Goal: Contribute content: Contribute content

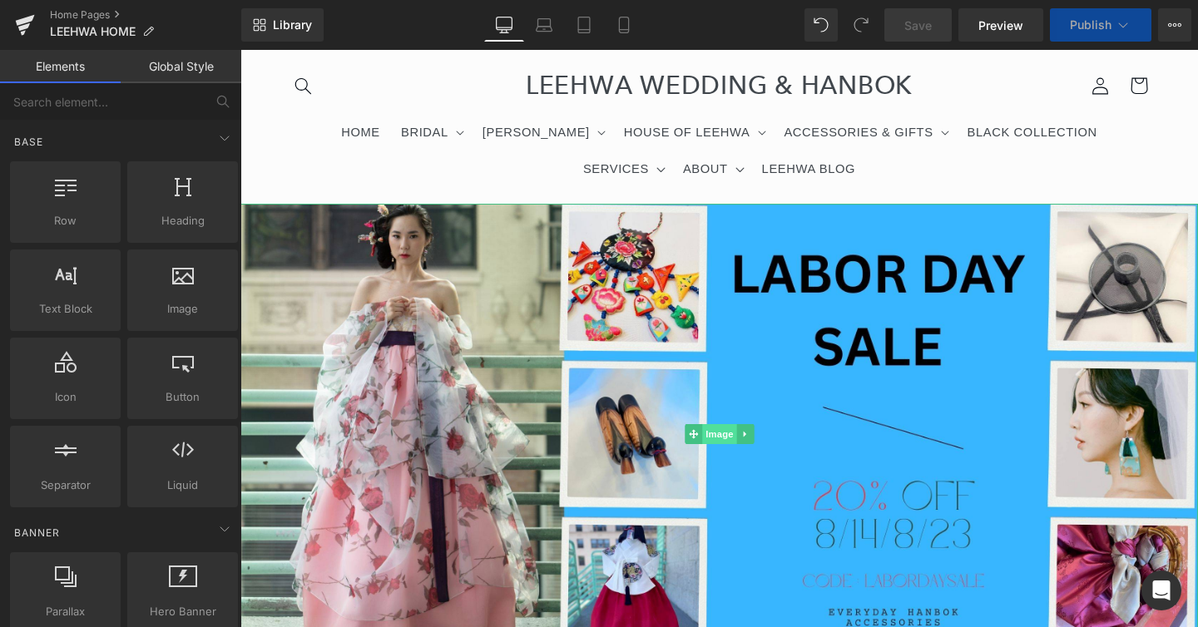
click at [721, 438] on span "Image" at bounding box center [719, 434] width 35 height 20
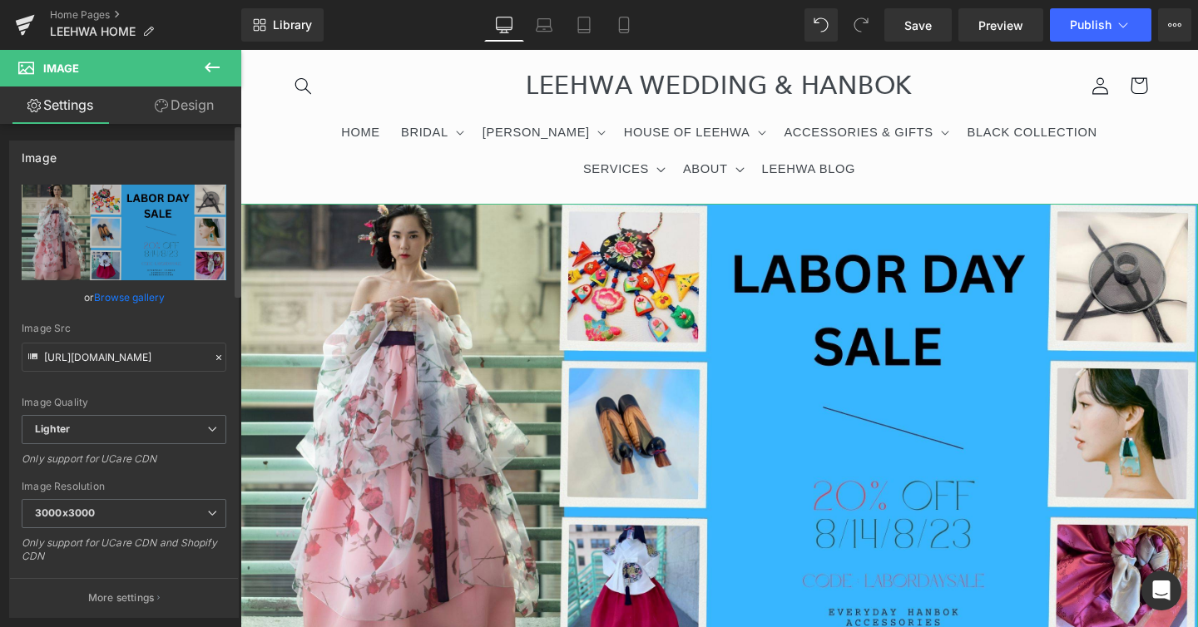
click at [146, 299] on link "Browse gallery" at bounding box center [129, 297] width 71 height 29
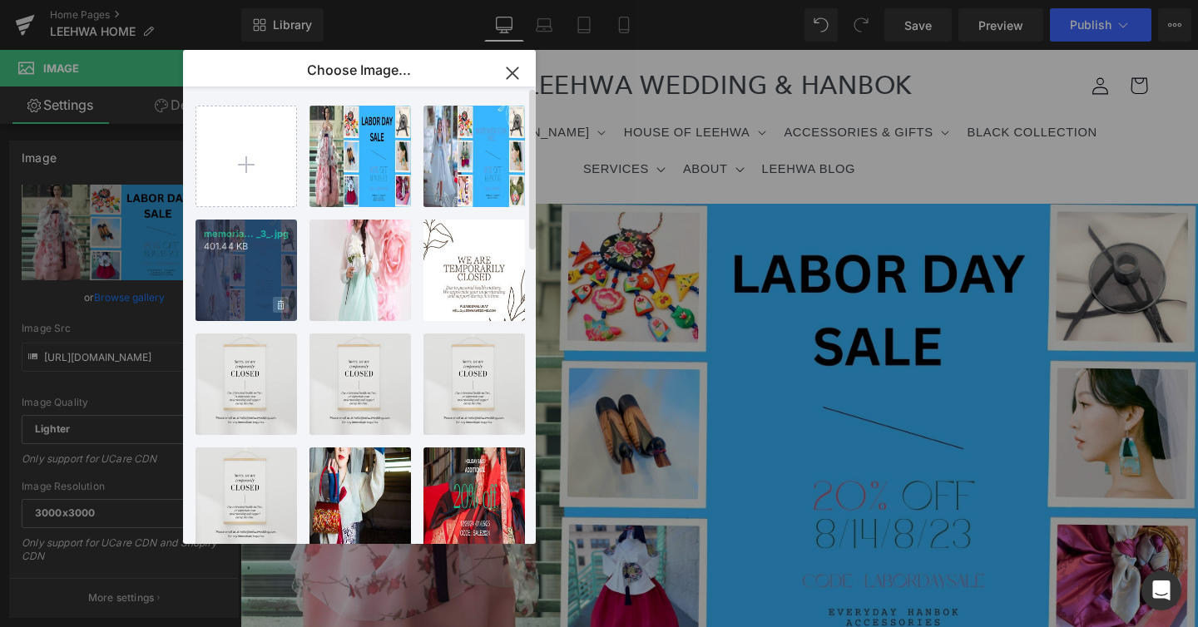
click at [283, 305] on icon at bounding box center [281, 304] width 6 height 9
click at [228, 303] on span "Yes" at bounding box center [225, 304] width 42 height 17
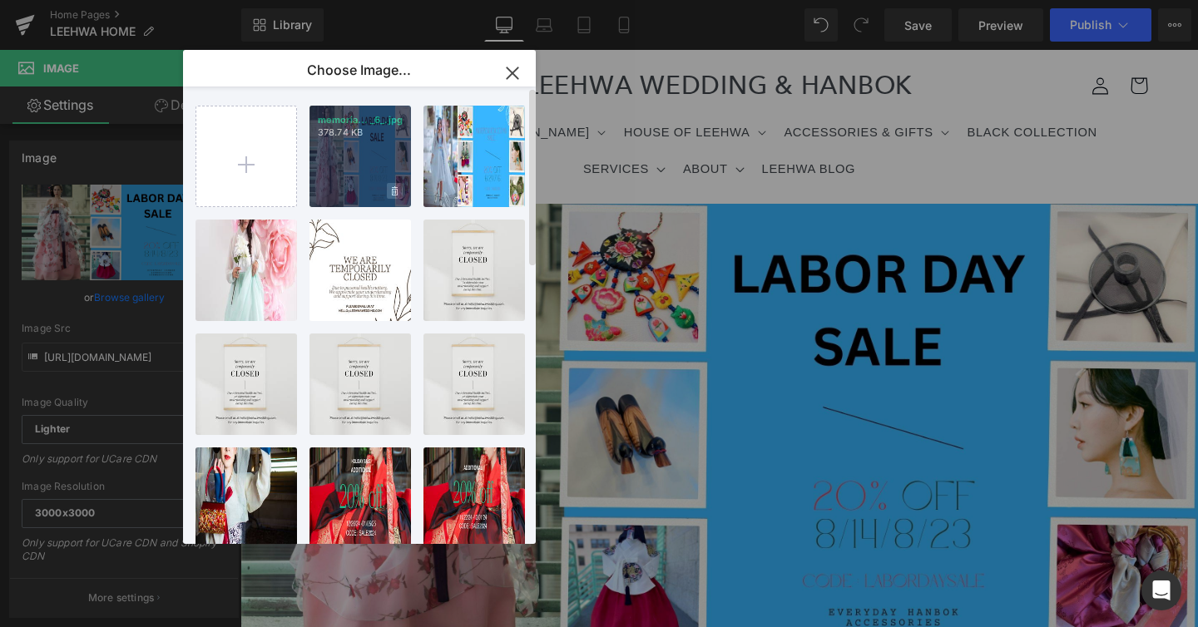
click at [394, 192] on icon at bounding box center [395, 191] width 6 height 11
click at [335, 195] on span "Yes" at bounding box center [339, 190] width 42 height 17
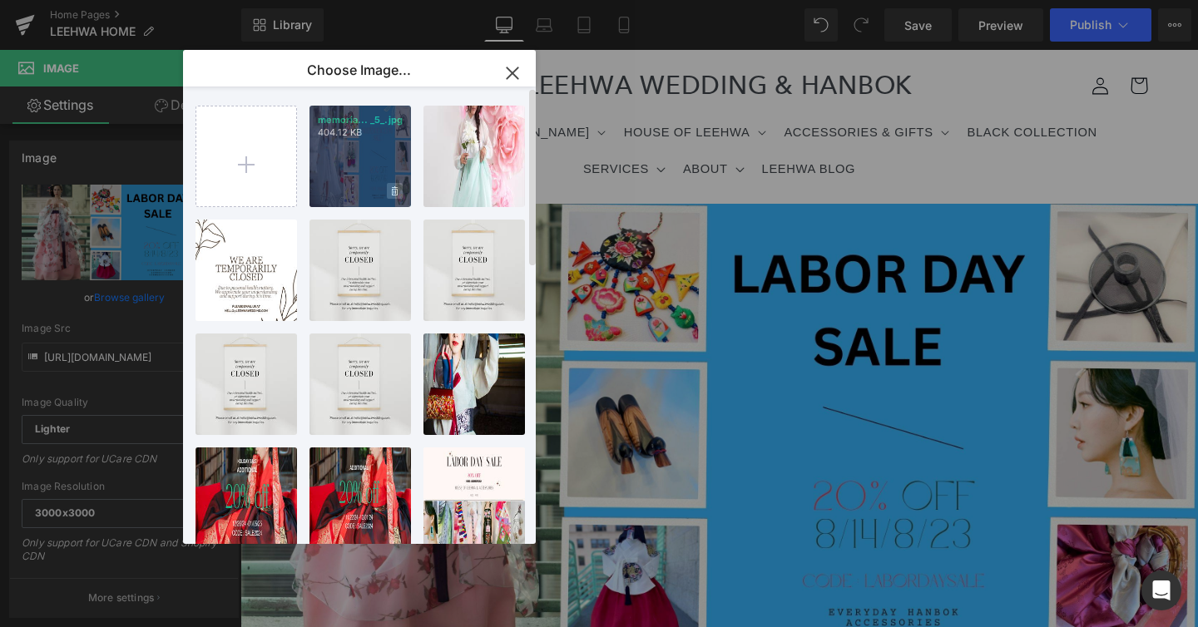
click at [398, 189] on span at bounding box center [395, 191] width 16 height 16
click at [345, 195] on span "Yes" at bounding box center [339, 190] width 42 height 17
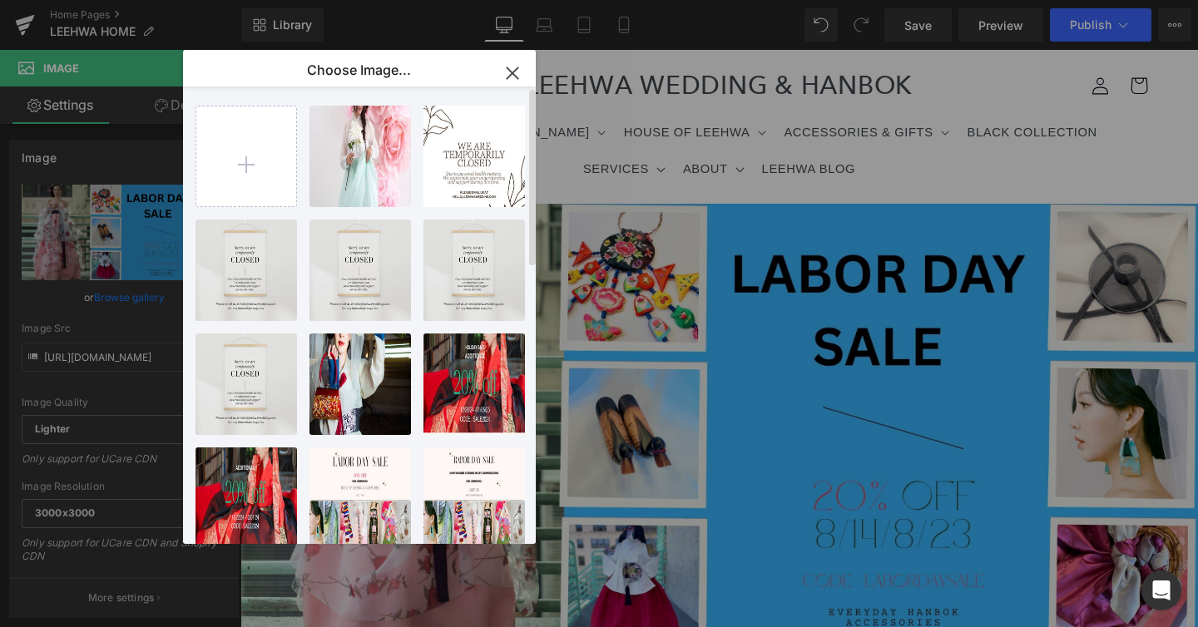
type input "C:\fakepath\memorialdaysale (4).jpg"
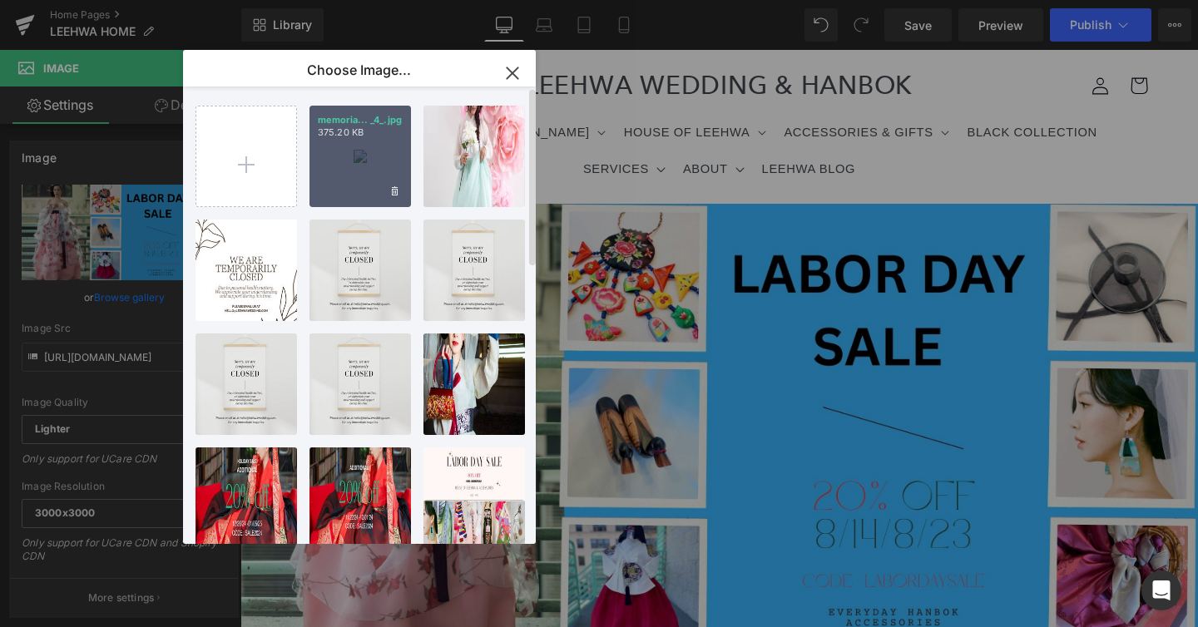
type input "[URL][DOMAIN_NAME]"
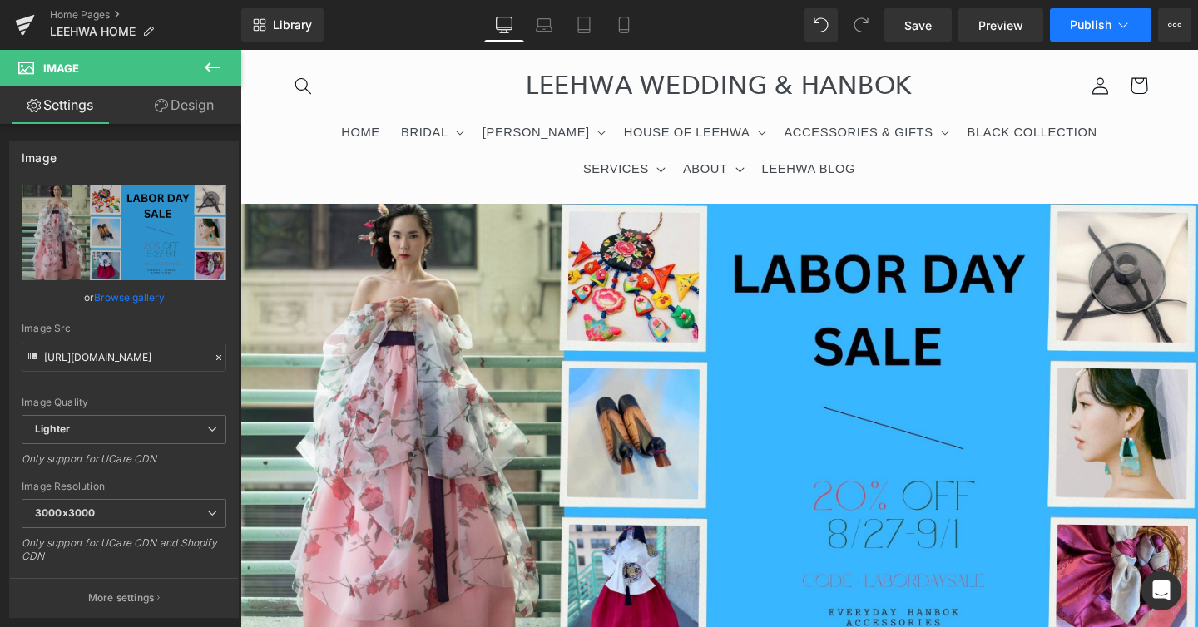
click at [1115, 32] on icon at bounding box center [1123, 25] width 17 height 17
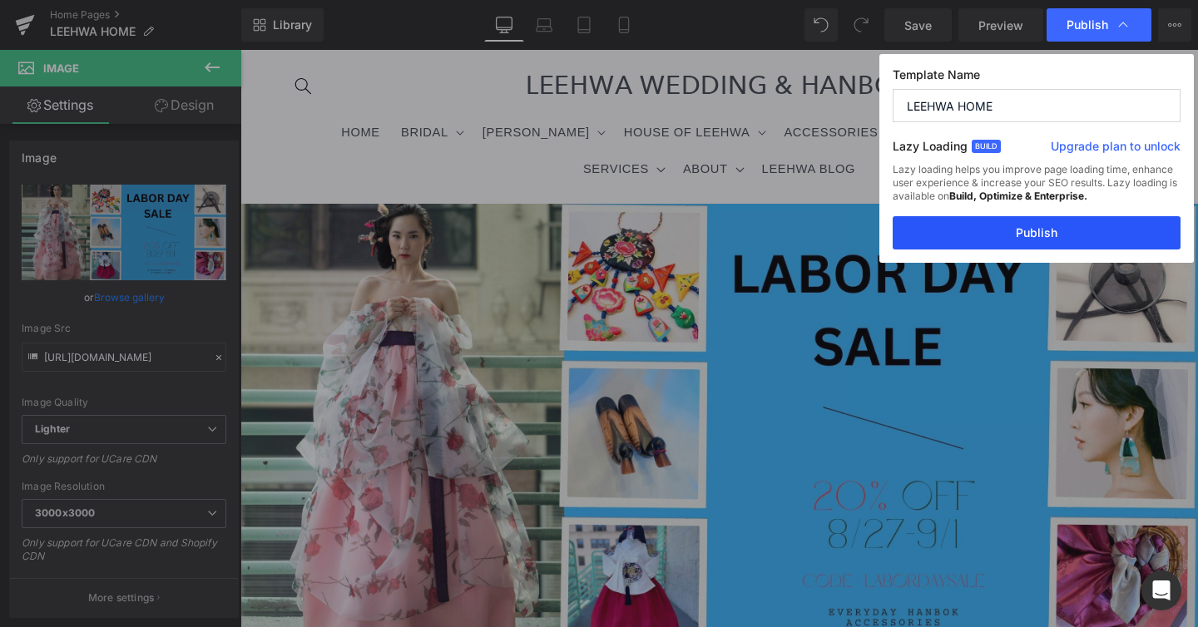
click at [1085, 237] on button "Publish" at bounding box center [1037, 232] width 288 height 33
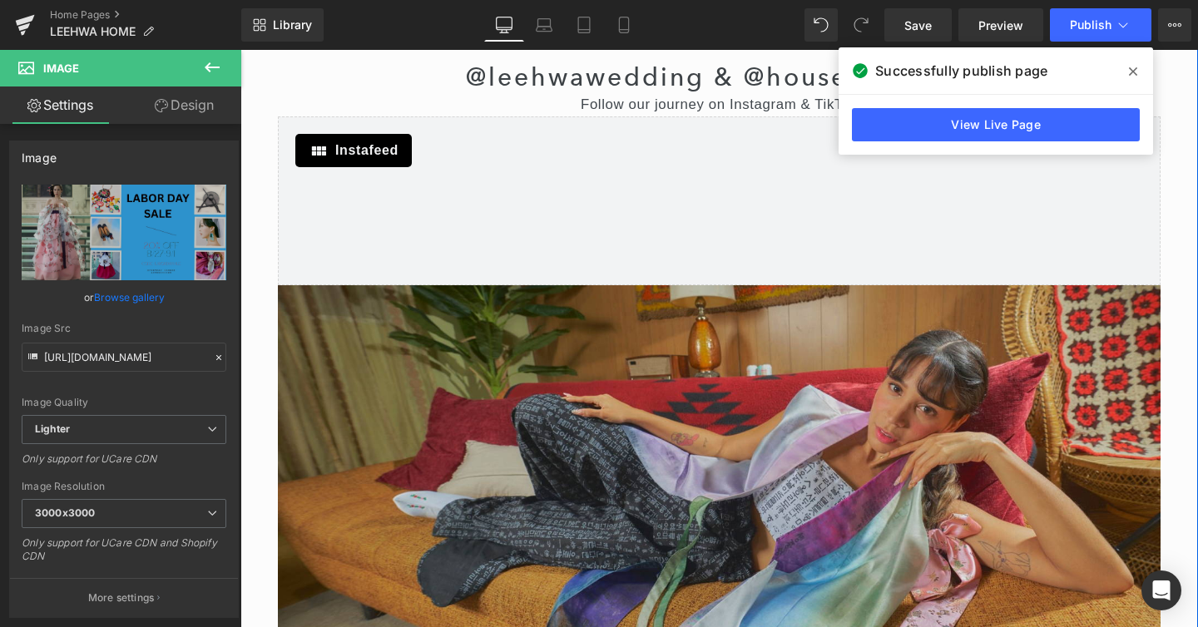
scroll to position [707, 0]
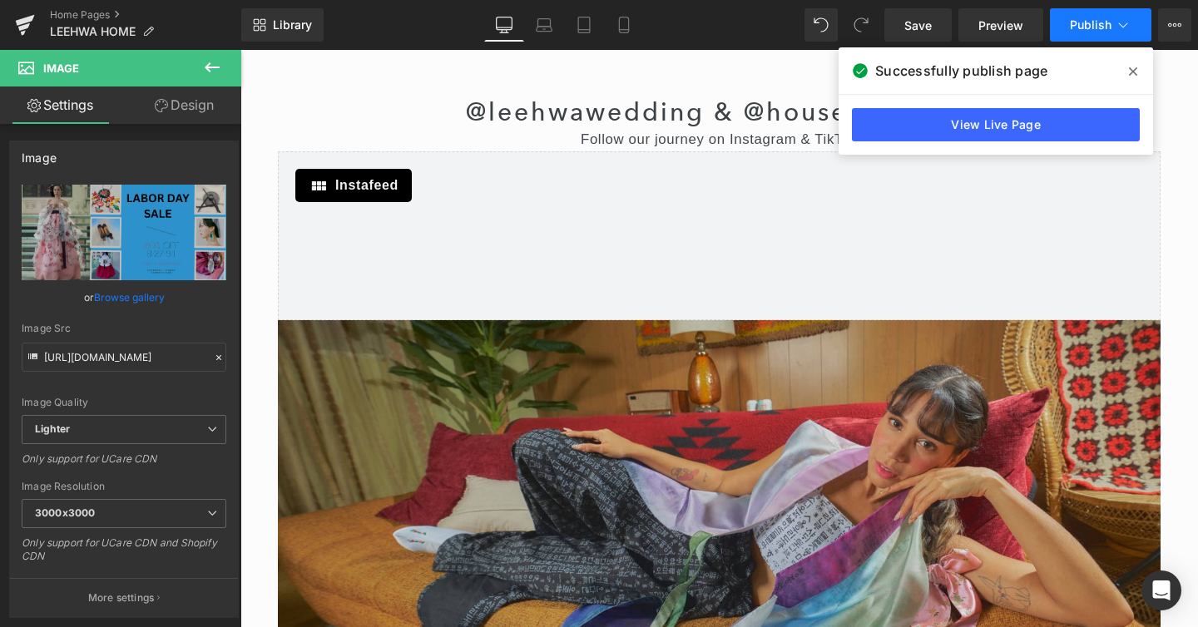
click at [1115, 24] on icon at bounding box center [1123, 25] width 17 height 17
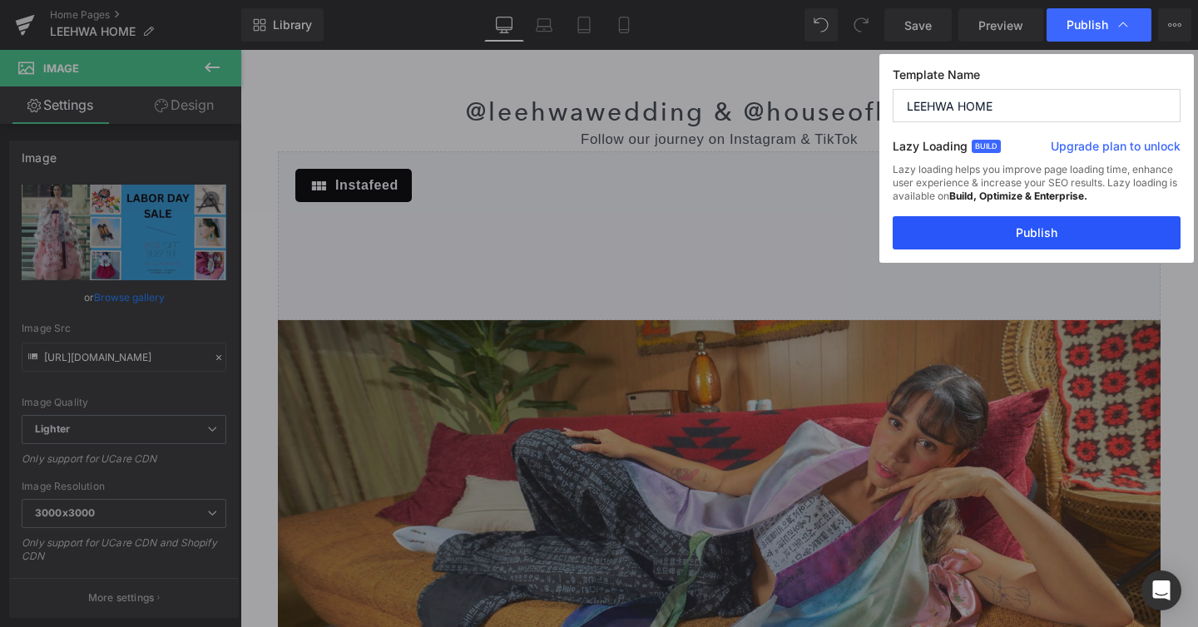
click at [1049, 233] on button "Publish" at bounding box center [1037, 232] width 288 height 33
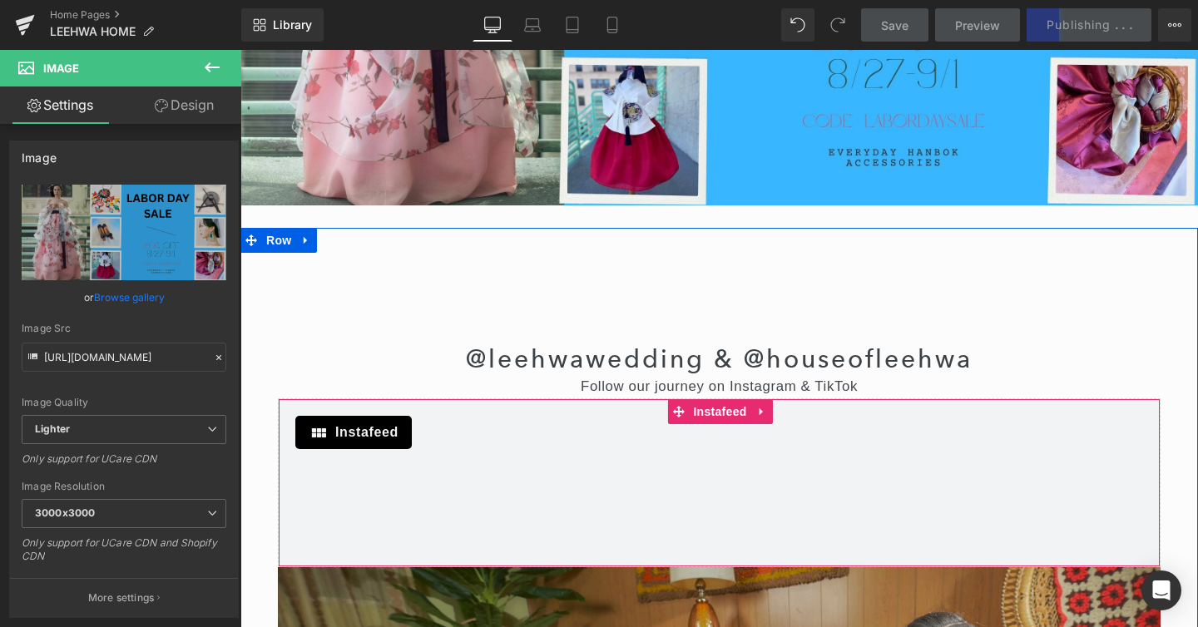
scroll to position [0, 0]
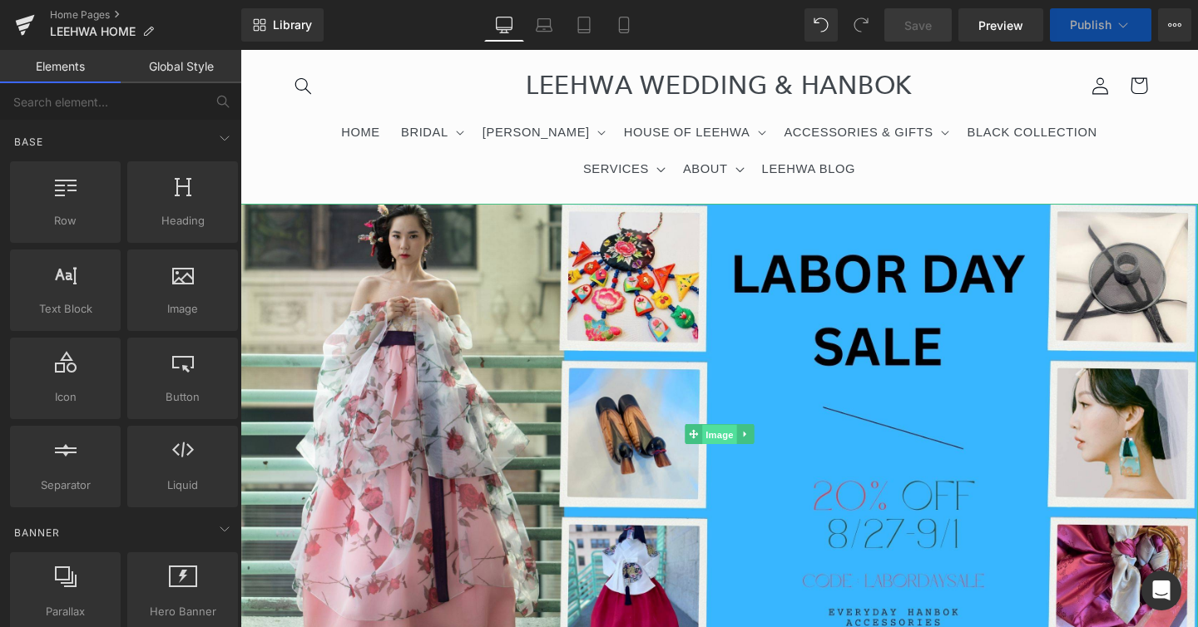
click at [730, 438] on span "Image" at bounding box center [719, 435] width 35 height 20
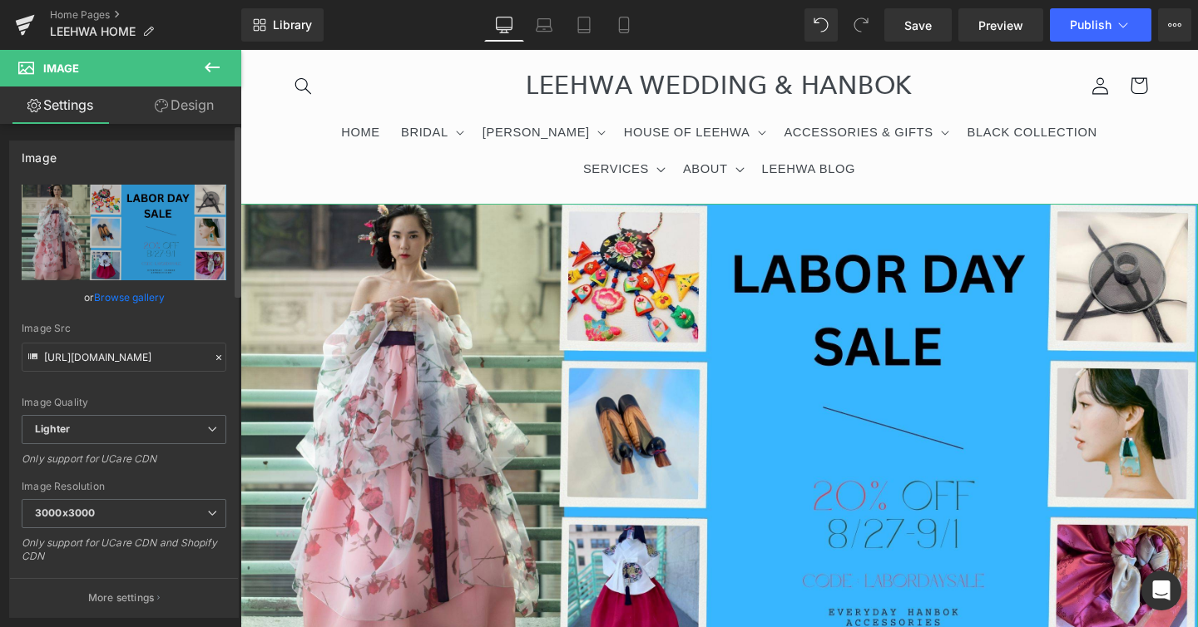
click at [142, 298] on link "Browse gallery" at bounding box center [129, 297] width 71 height 29
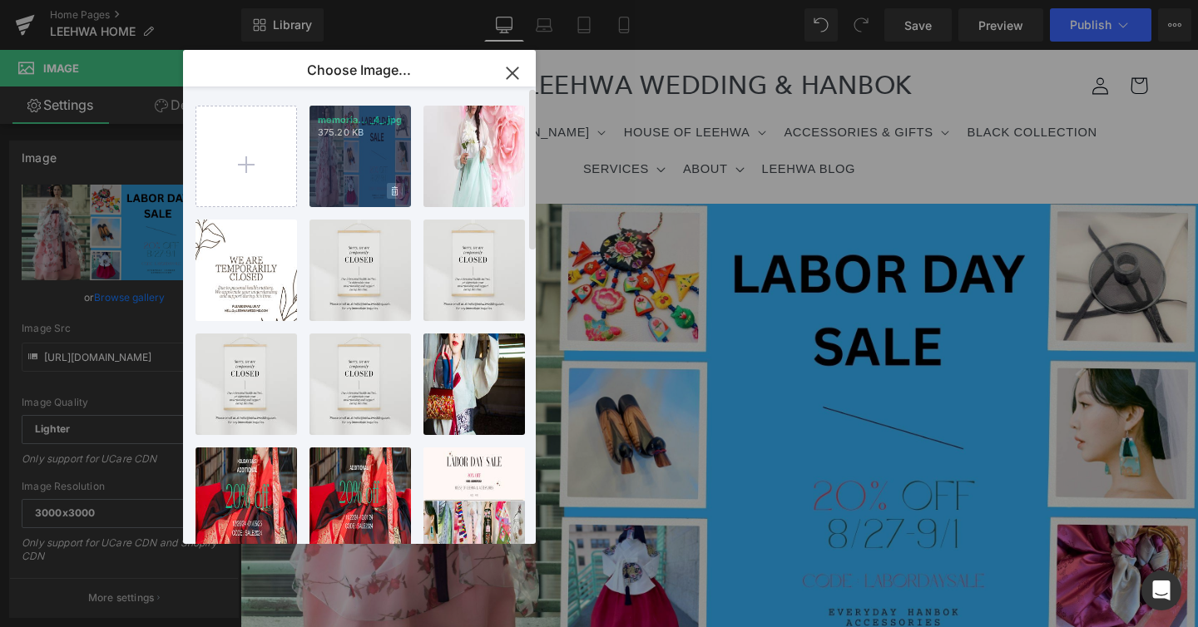
click at [396, 190] on icon at bounding box center [395, 191] width 6 height 11
click at [348, 189] on span "Yes" at bounding box center [339, 190] width 42 height 17
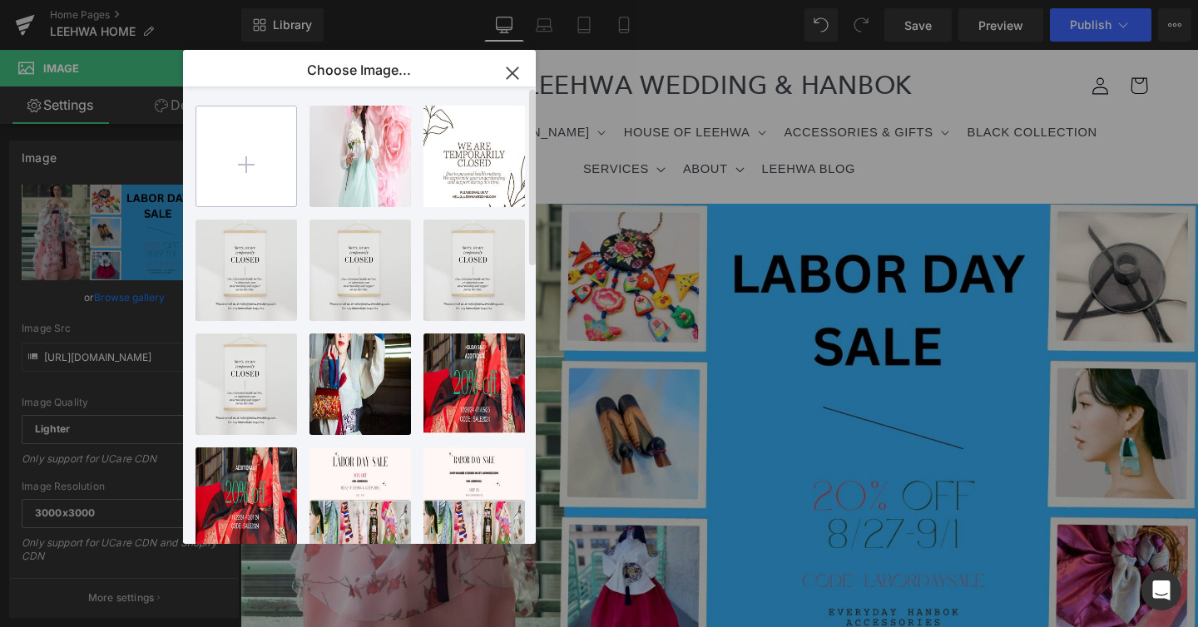
type input "C:\fakepath\memorialdaysale (5).jpg"
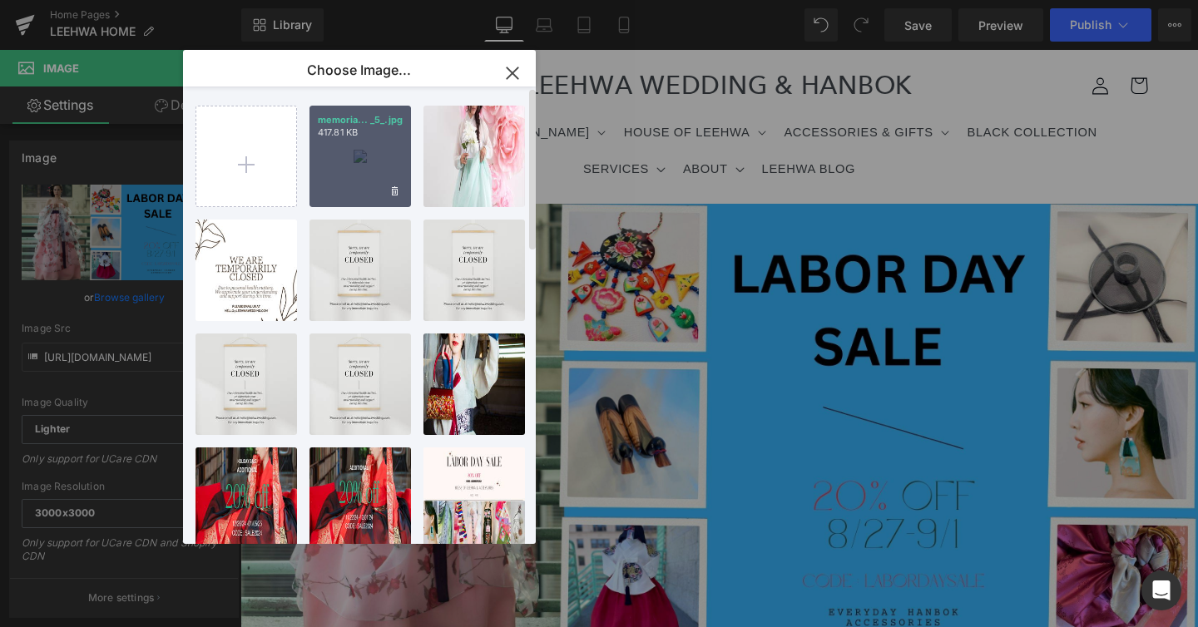
click at [318, 156] on div "memoria... _5_.jpg 417.81 KB" at bounding box center [359, 156] width 101 height 101
type input "https://ucarecdn.com/8727735e-121a-4379-9efd-f9da5fcc84c2/-/format/auto/-/previ…"
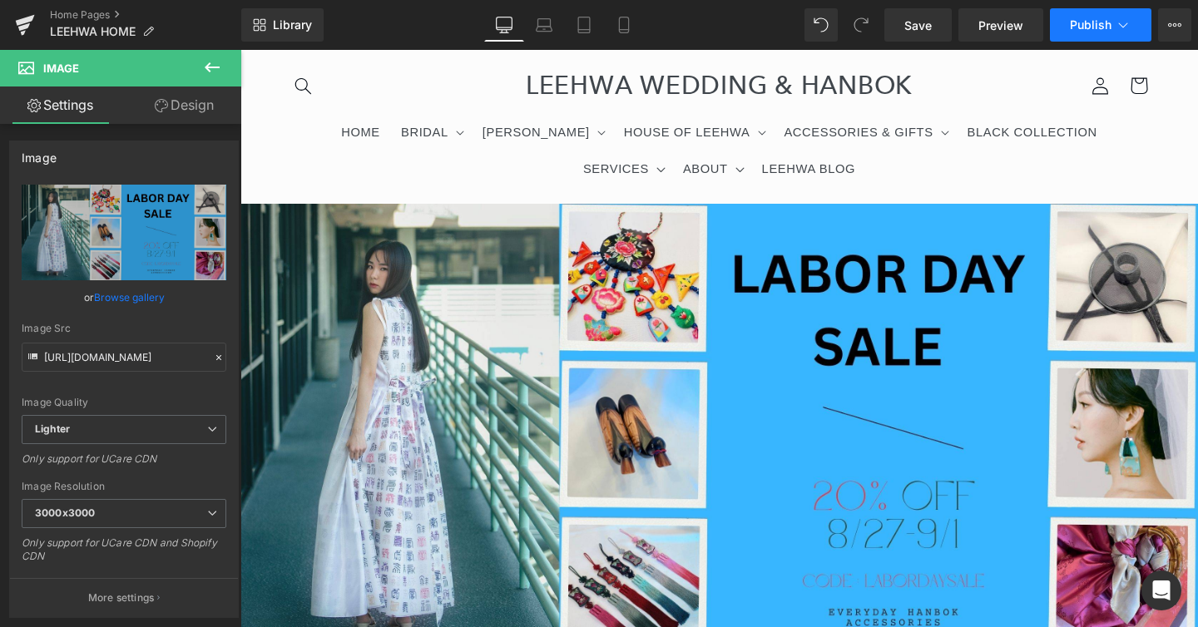
click at [1104, 23] on span "Publish" at bounding box center [1091, 24] width 42 height 13
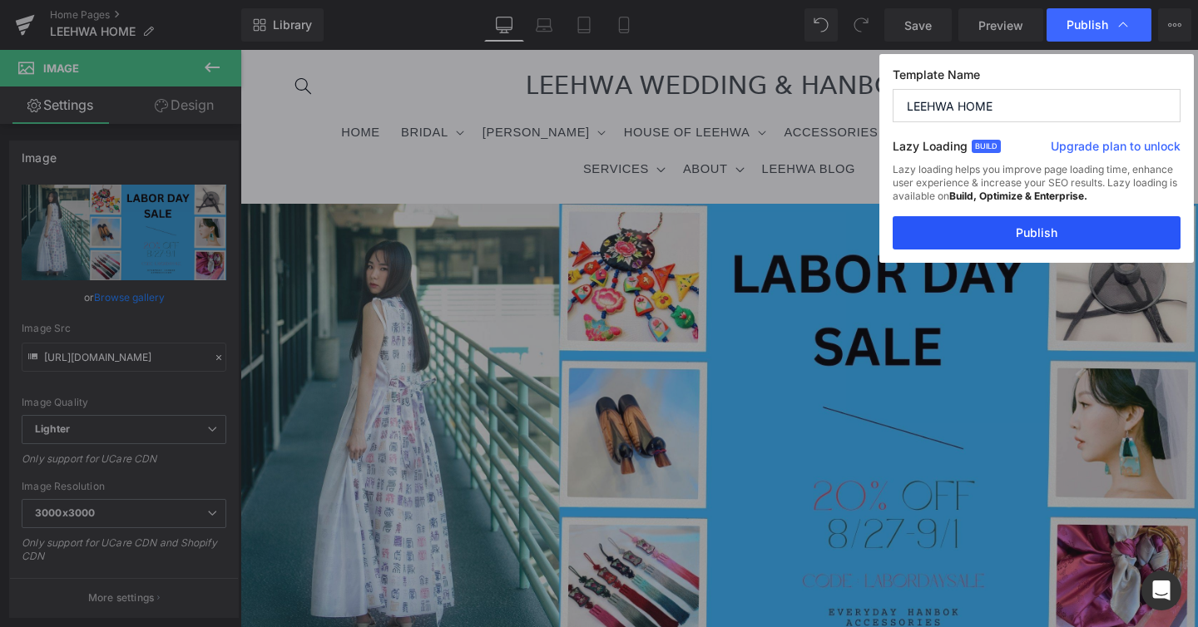
click at [1042, 229] on button "Publish" at bounding box center [1037, 232] width 288 height 33
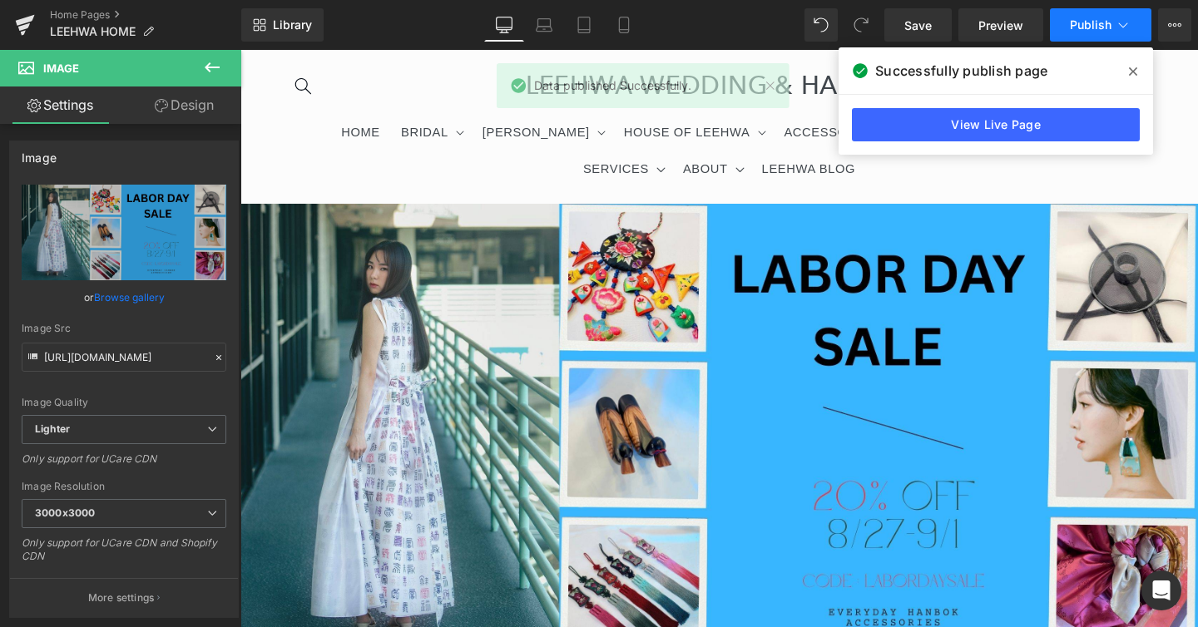
click at [1093, 28] on span "Publish" at bounding box center [1091, 24] width 42 height 13
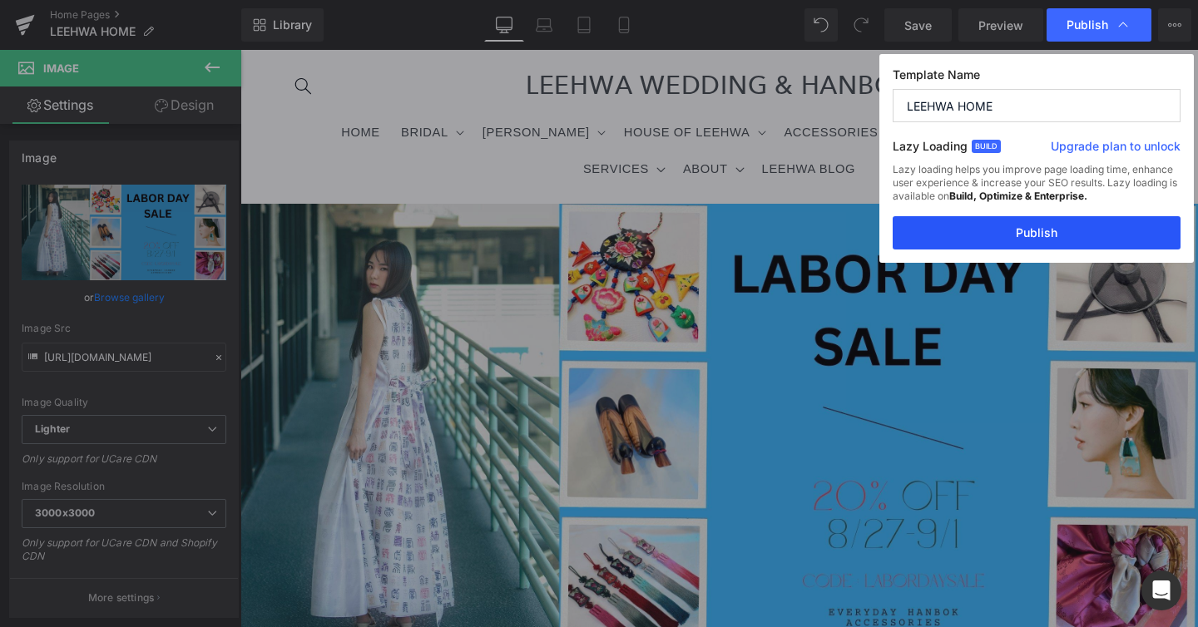
click at [1064, 234] on button "Publish" at bounding box center [1037, 232] width 288 height 33
